Goal: Information Seeking & Learning: Learn about a topic

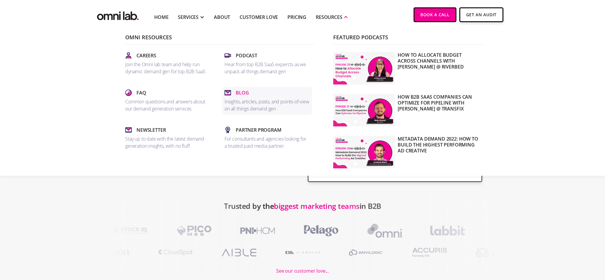
click at [237, 90] on p "Blog" at bounding box center [242, 92] width 13 height 7
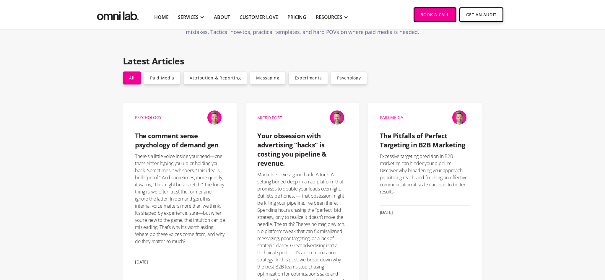
scroll to position [44, 0]
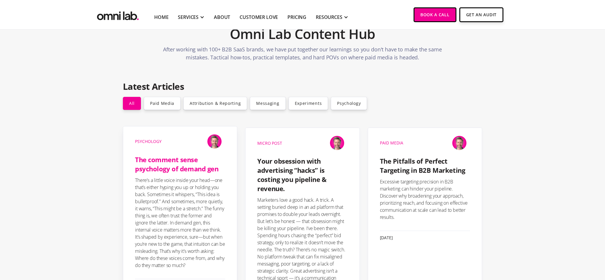
click at [179, 161] on h4 "The comment sense psychology of demand gen" at bounding box center [180, 164] width 90 height 18
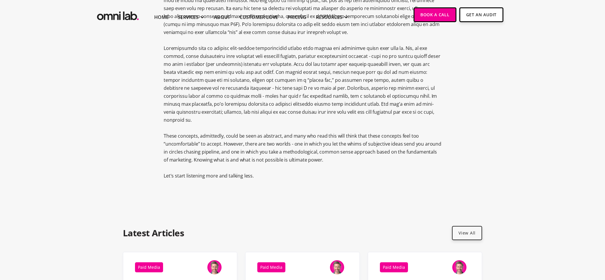
scroll to position [362, 0]
